Goal: Information Seeking & Learning: Learn about a topic

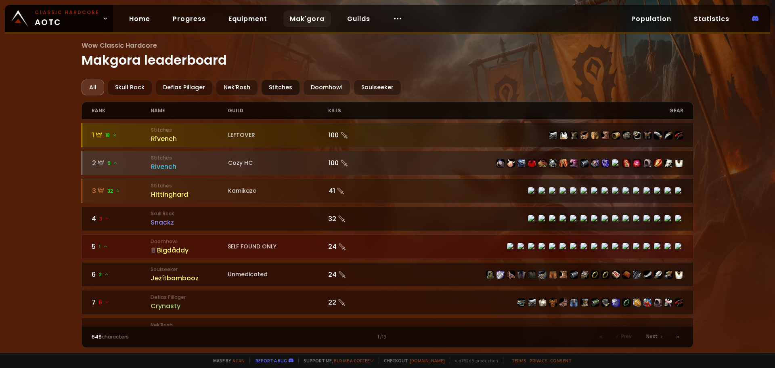
click at [270, 84] on div "Stitches" at bounding box center [280, 88] width 39 height 16
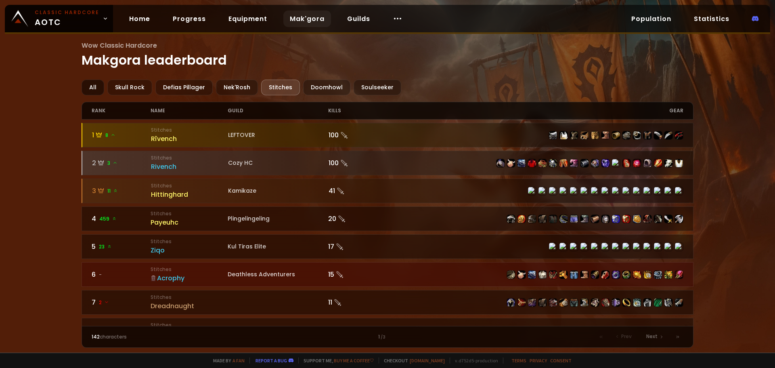
click at [94, 87] on div "All" at bounding box center [93, 88] width 23 height 16
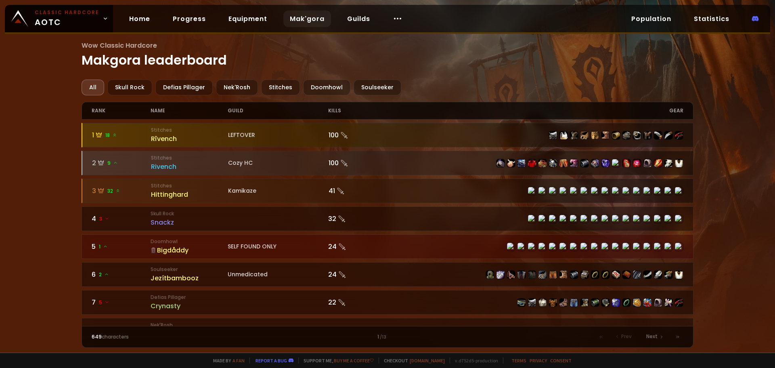
click at [775, 184] on div "Wow Classic Hardcore Makgora leaderboard All Skull Rock Defias Pillager Nek'Ros…" at bounding box center [387, 176] width 775 height 352
click at [186, 84] on div "Defias Pillager" at bounding box center [183, 88] width 57 height 16
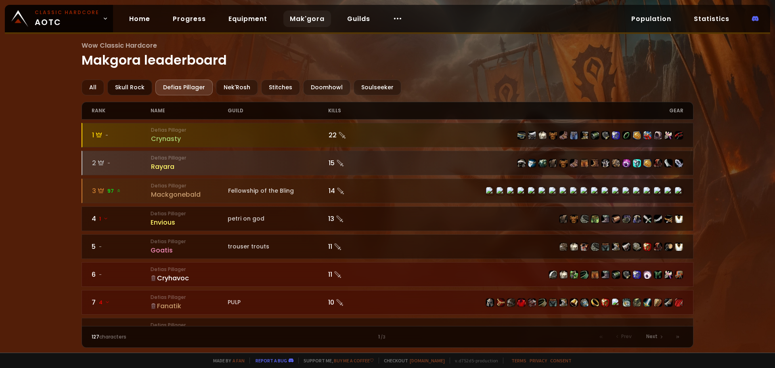
click at [134, 85] on div "Skull Rock" at bounding box center [129, 88] width 45 height 16
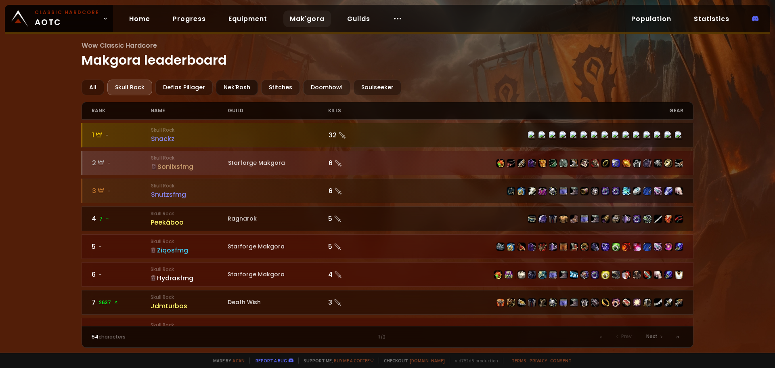
click at [231, 86] on div "Nek'Rosh" at bounding box center [237, 88] width 42 height 16
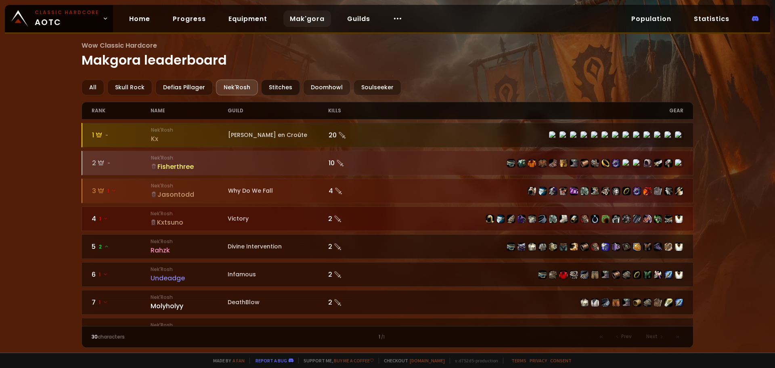
click at [281, 85] on div "Stitches" at bounding box center [280, 88] width 39 height 16
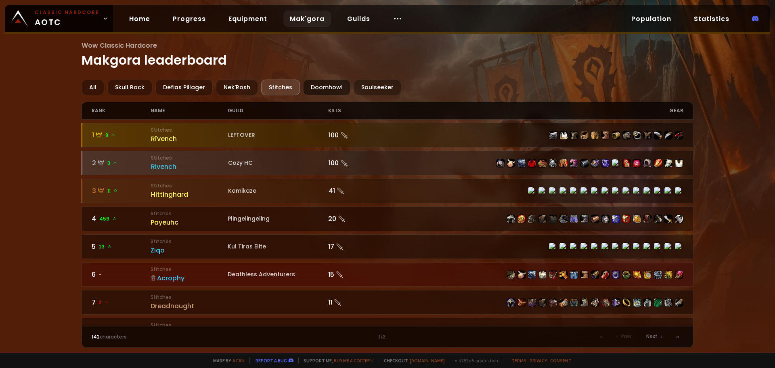
click at [323, 90] on div "Doomhowl" at bounding box center [326, 88] width 47 height 16
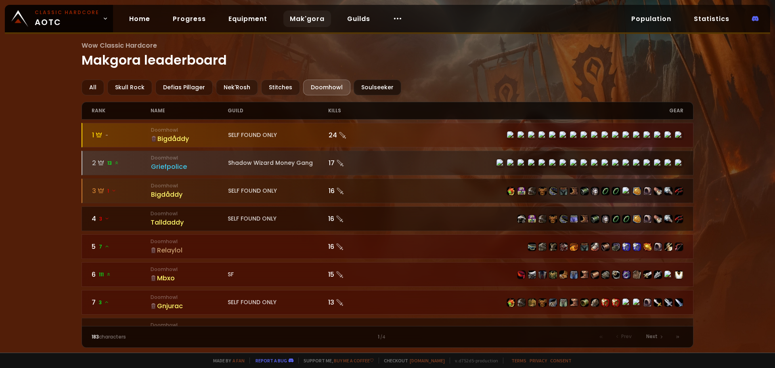
click at [375, 87] on div "Soulseeker" at bounding box center [378, 88] width 48 height 16
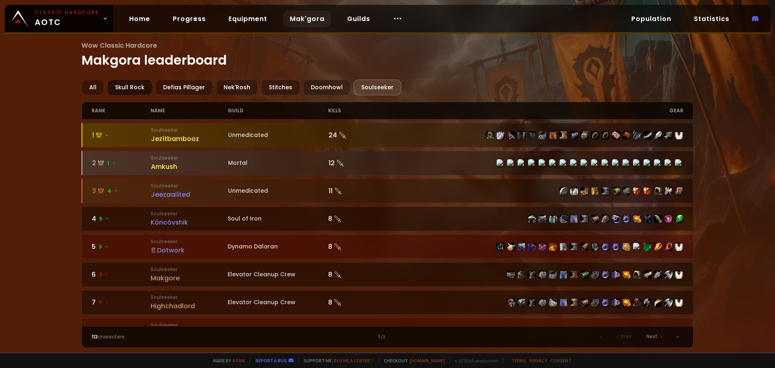
click at [141, 87] on div "Skull Rock" at bounding box center [129, 88] width 45 height 16
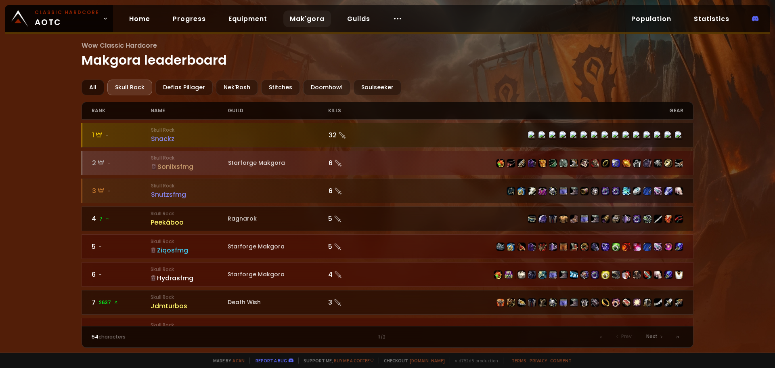
click at [83, 87] on div "All" at bounding box center [93, 88] width 23 height 16
